Goal: Transaction & Acquisition: Purchase product/service

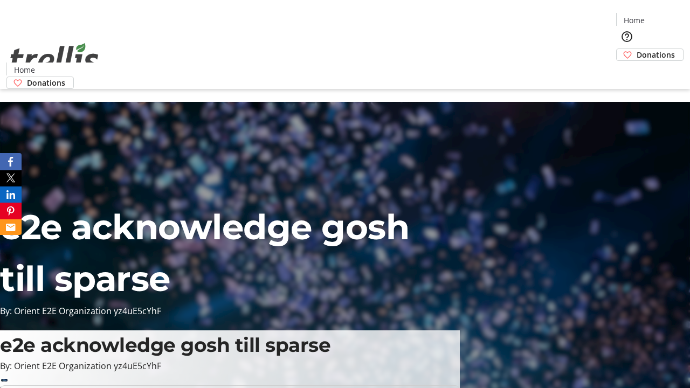
click at [660, 16] on span "Sign Up" at bounding box center [663, 15] width 31 height 13
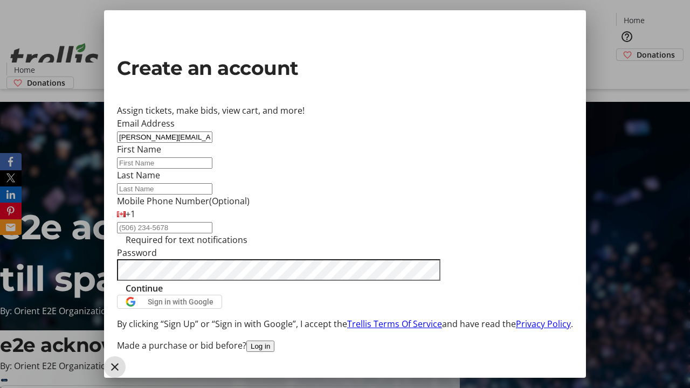
type input "[PERSON_NAME][EMAIL_ADDRESS][DOMAIN_NAME]"
type input "[PERSON_NAME]"
click at [163, 295] on span "Continue" at bounding box center [144, 288] width 37 height 13
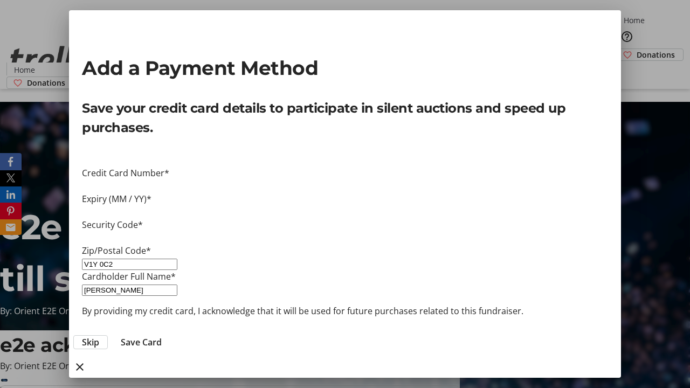
type input "V1Y 0C2"
click at [162, 336] on span "Save Card" at bounding box center [141, 342] width 41 height 13
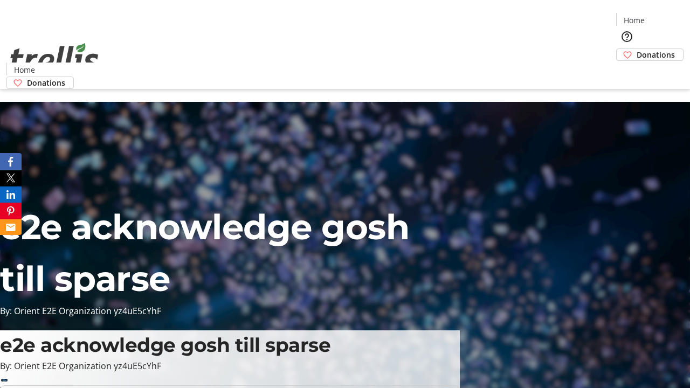
click at [637, 49] on span "Donations" at bounding box center [656, 54] width 38 height 11
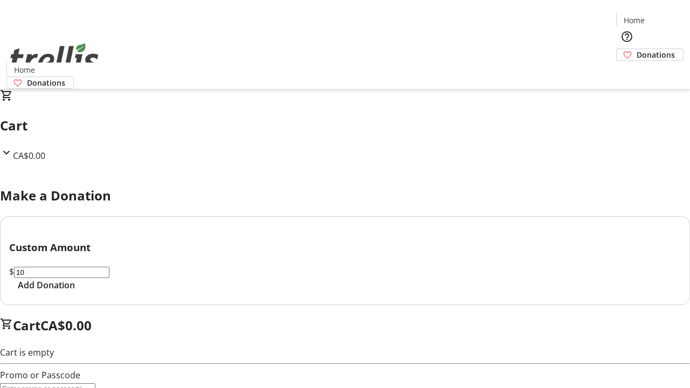
click at [75, 292] on span "Add Donation" at bounding box center [46, 285] width 57 height 13
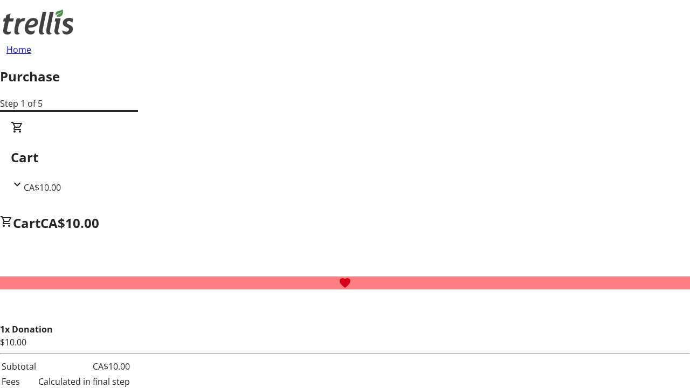
select select "CA"
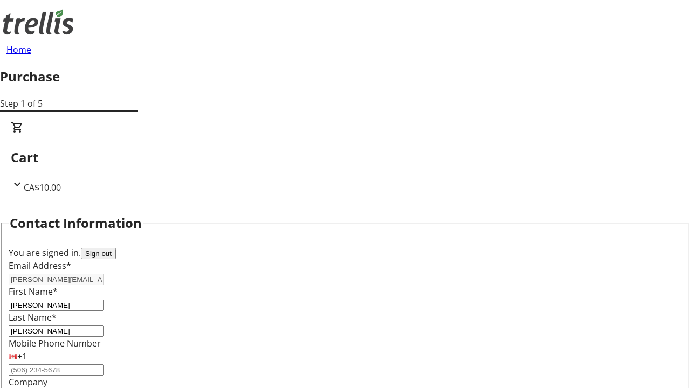
type input "[STREET_ADDRESS][PERSON_NAME]"
type input "Kelowna"
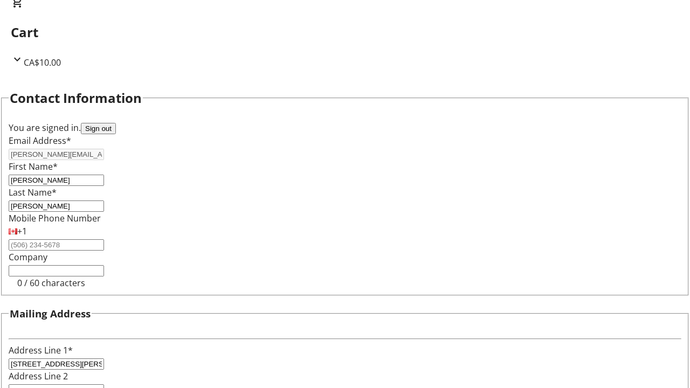
select select "BC"
type input "Kelowna"
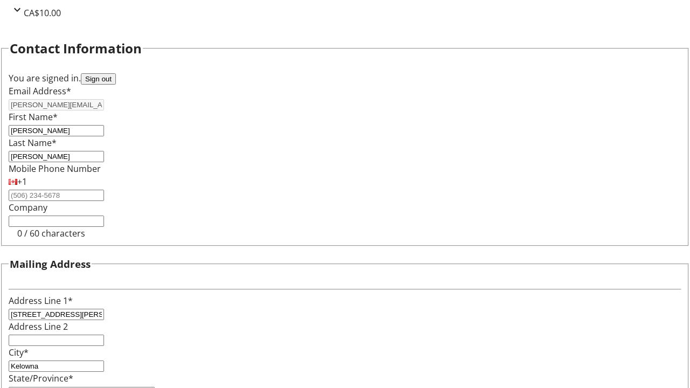
type input "V1Y 0C2"
